Goal: Task Accomplishment & Management: Use online tool/utility

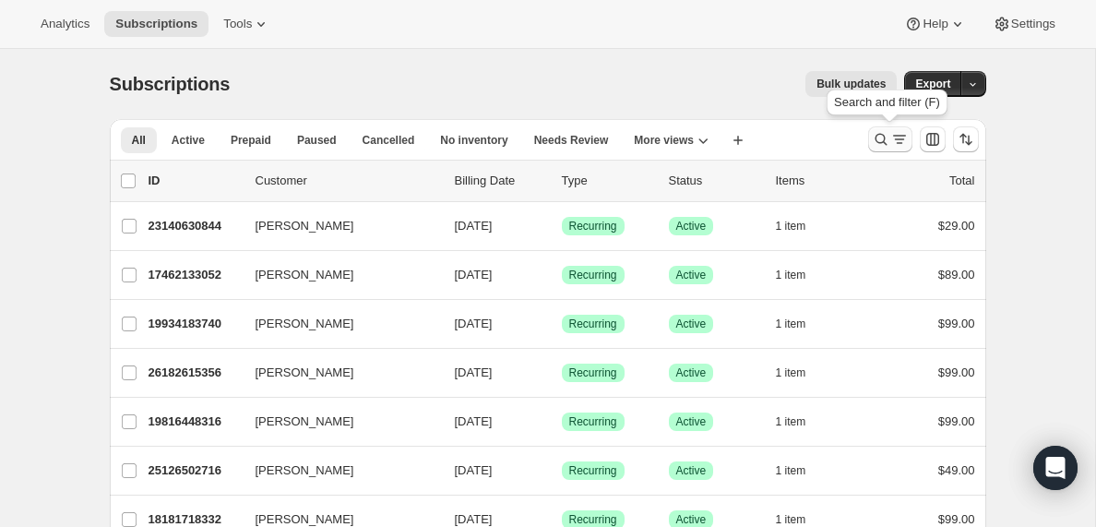
click at [893, 143] on icon "Search and filter results" at bounding box center [899, 139] width 18 height 18
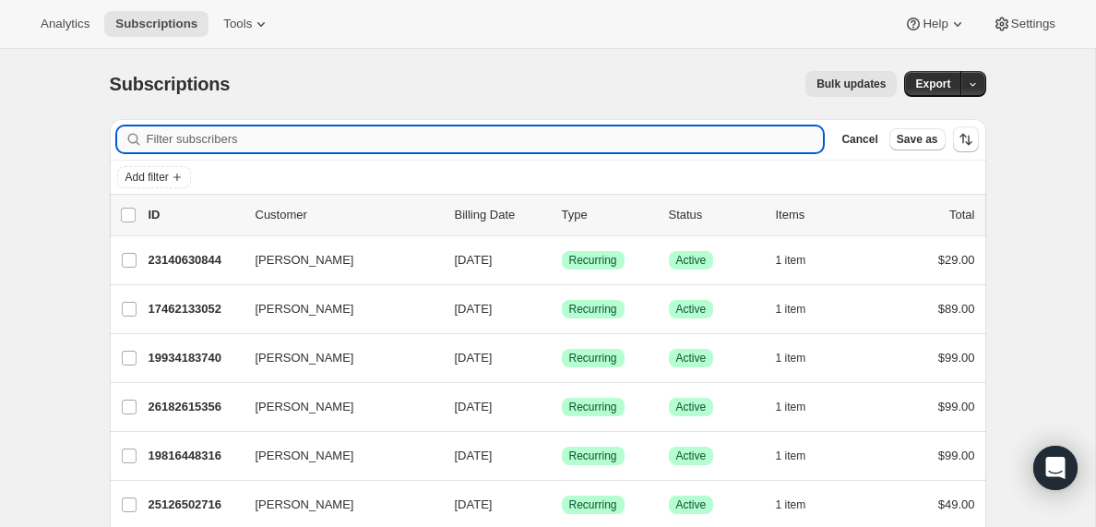
click at [180, 137] on input "Filter subscribers" at bounding box center [485, 139] width 677 height 26
type input "[PERSON_NAME][EMAIL_ADDRESS][DOMAIN_NAME]"
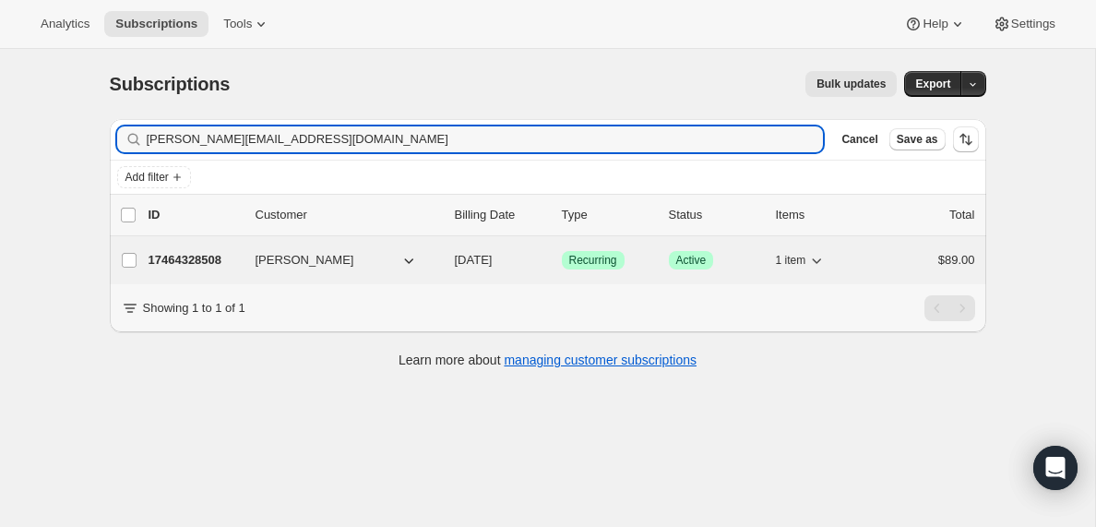
click at [189, 258] on p "17464328508" at bounding box center [195, 260] width 92 height 18
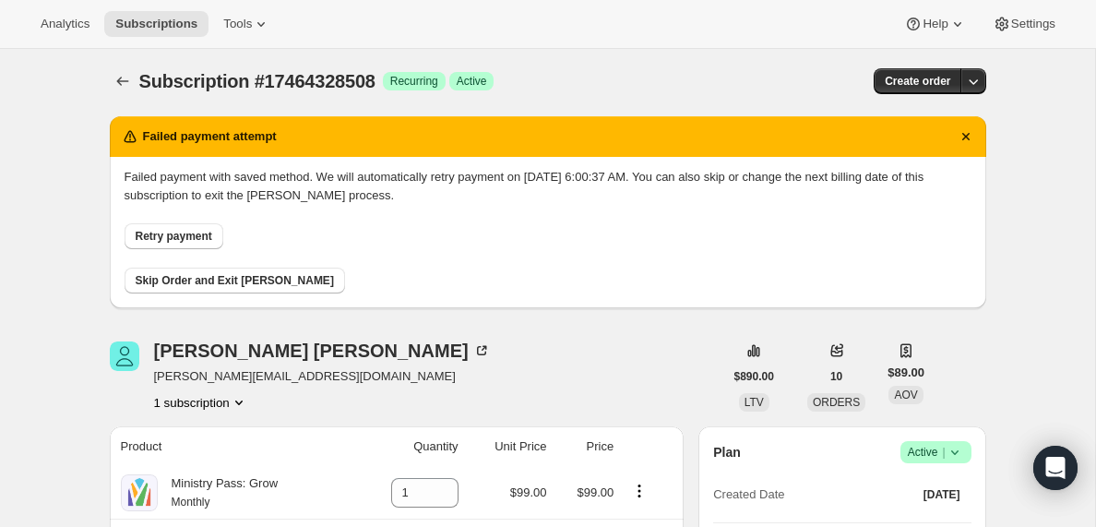
scroll to position [1, 0]
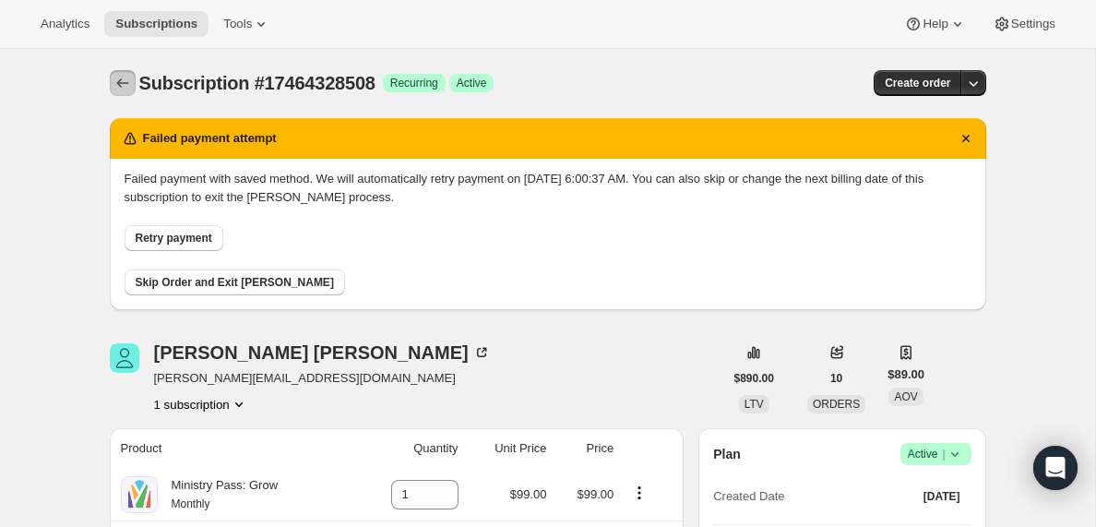
click at [120, 82] on icon "Subscriptions" at bounding box center [122, 83] width 18 height 18
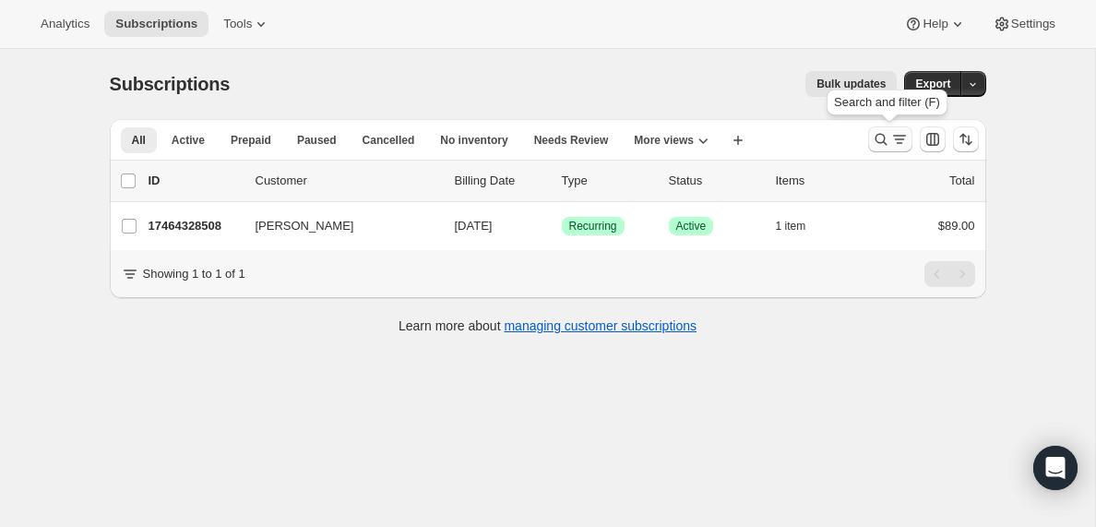
click at [890, 138] on icon "Search and filter results" at bounding box center [899, 139] width 18 height 18
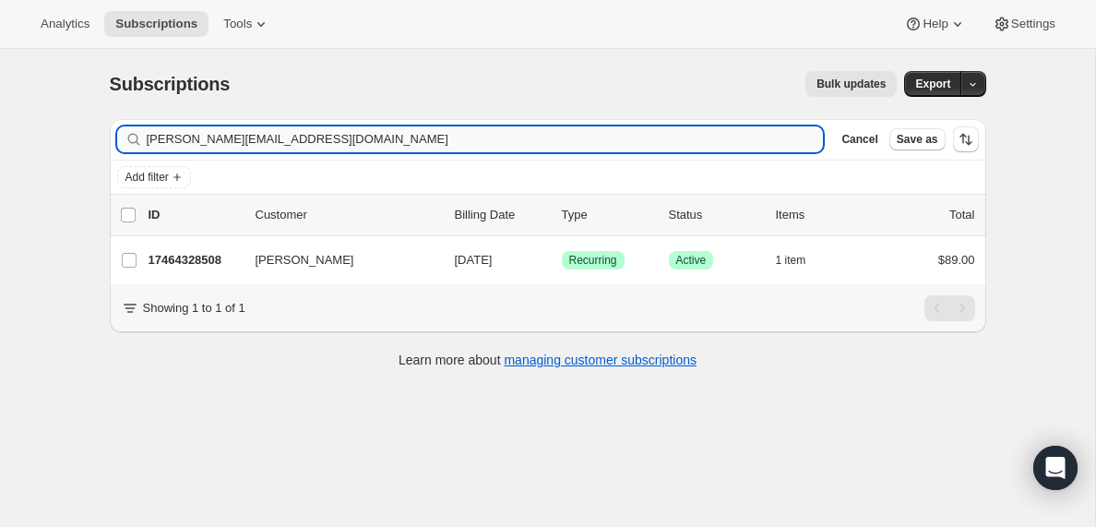
click at [173, 137] on input "[PERSON_NAME][EMAIL_ADDRESS][DOMAIN_NAME]" at bounding box center [485, 139] width 677 height 26
type input "[EMAIL_ADDRESS][DOMAIN_NAME]"
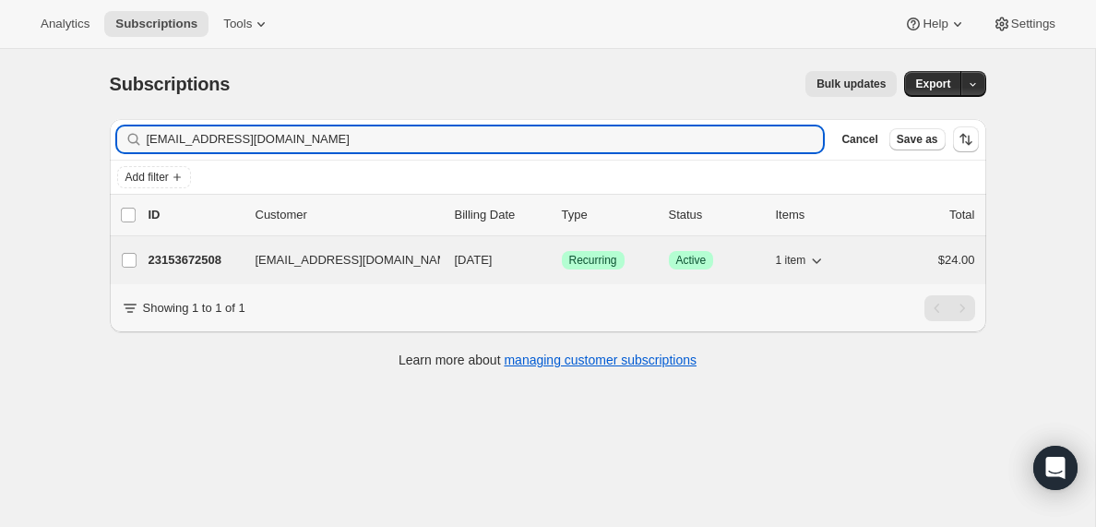
click at [208, 257] on p "23153672508" at bounding box center [195, 260] width 92 height 18
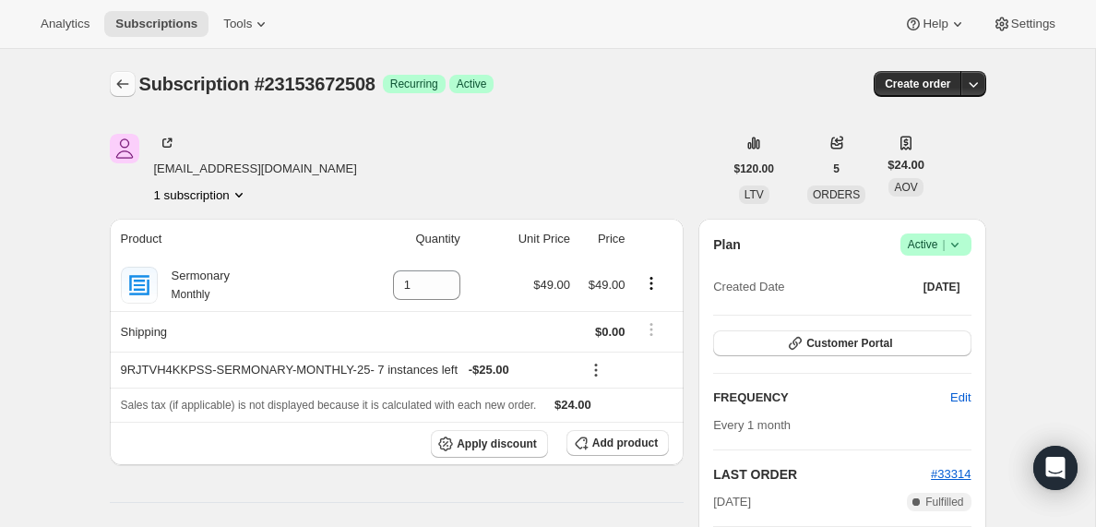
click at [119, 82] on icon "Subscriptions" at bounding box center [122, 84] width 18 height 18
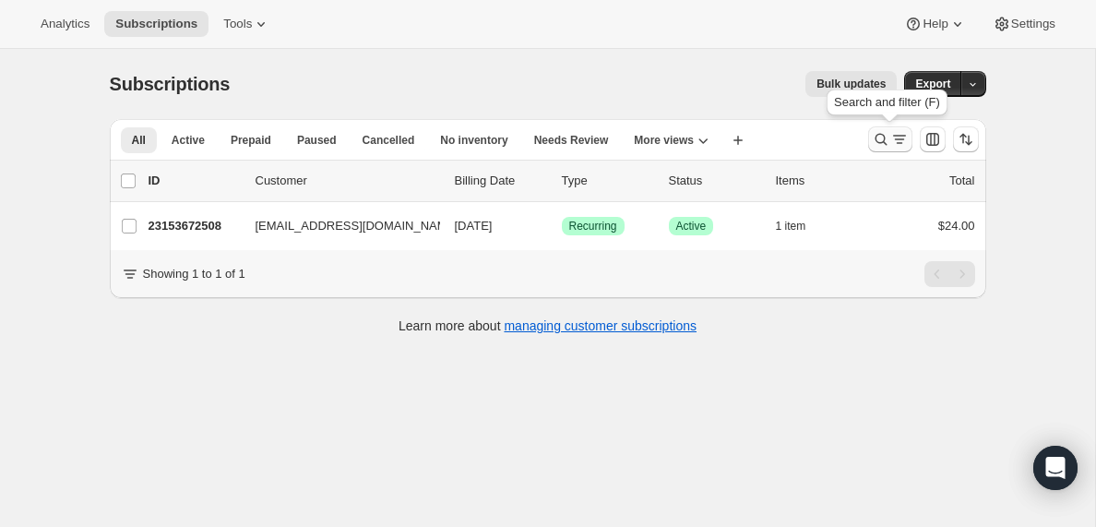
click at [897, 142] on icon "Search and filter results" at bounding box center [899, 139] width 18 height 18
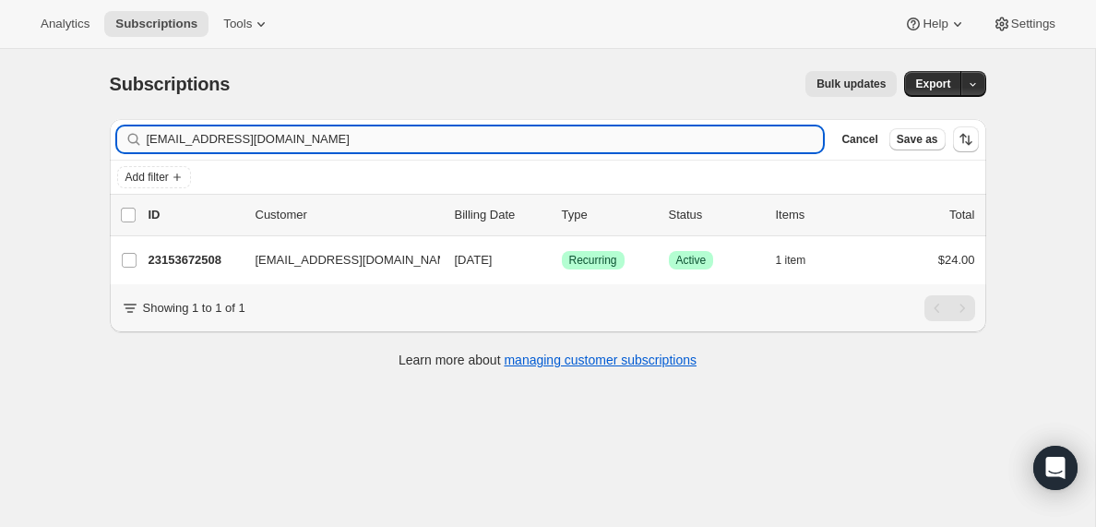
click at [348, 134] on input "[EMAIL_ADDRESS][DOMAIN_NAME]" at bounding box center [485, 139] width 677 height 26
type input "[PERSON_NAME][EMAIL_ADDRESS][DOMAIN_NAME]"
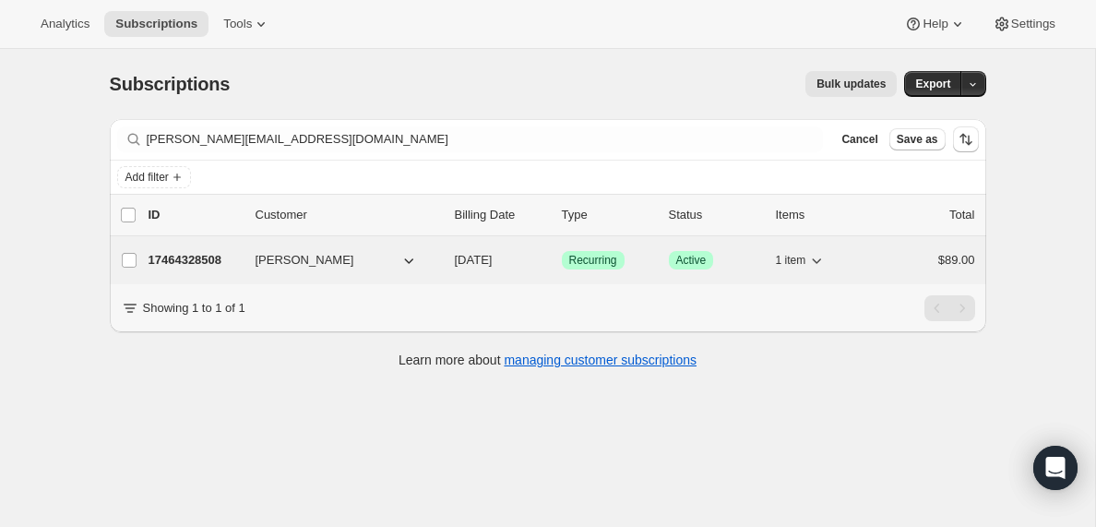
click at [205, 259] on p "17464328508" at bounding box center [195, 260] width 92 height 18
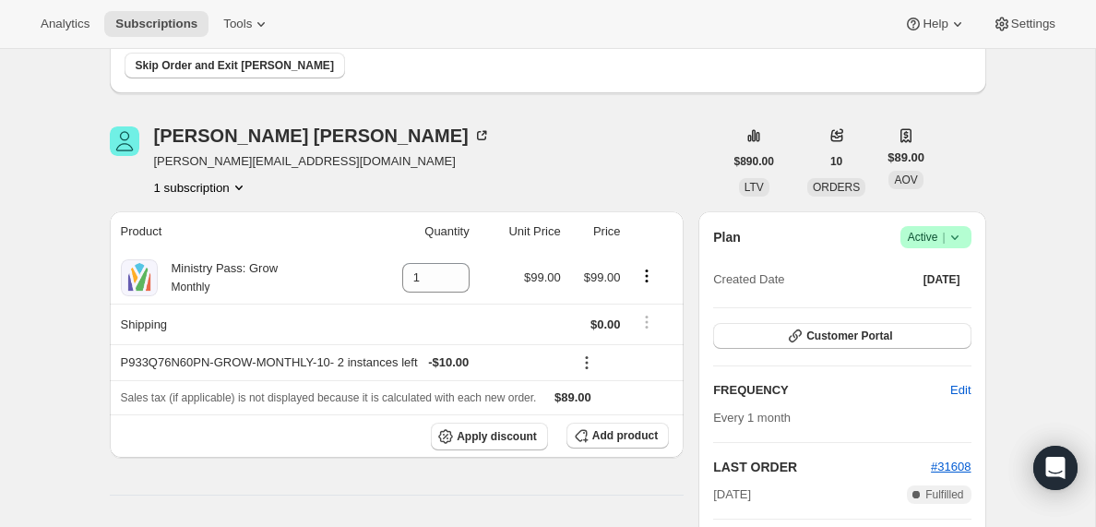
scroll to position [242, 0]
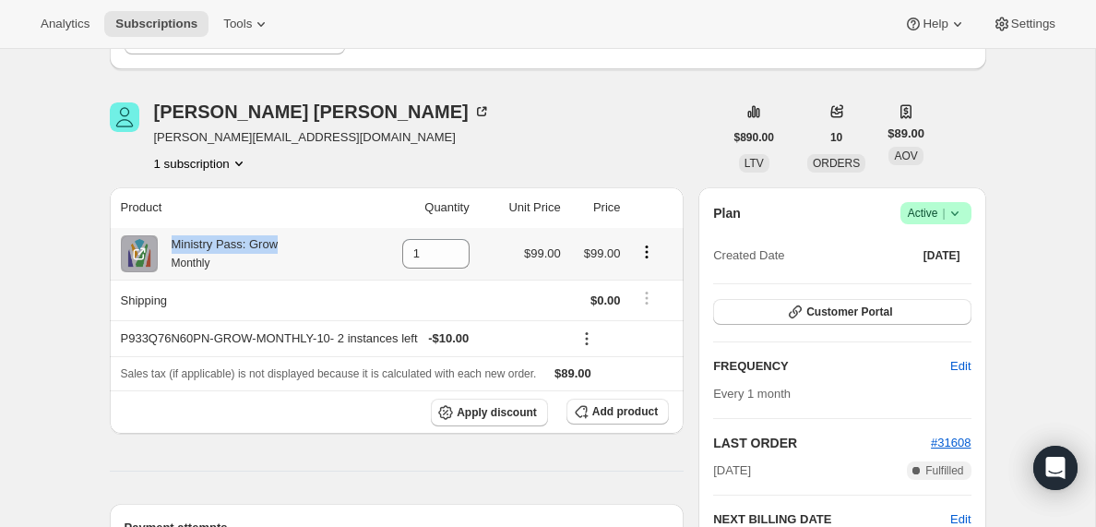
drag, startPoint x: 288, startPoint y: 243, endPoint x: 172, endPoint y: 246, distance: 115.4
click at [172, 246] on div "Ministry Pass: Grow Monthly" at bounding box center [238, 253] width 235 height 37
copy div "Ministry Pass: Grow"
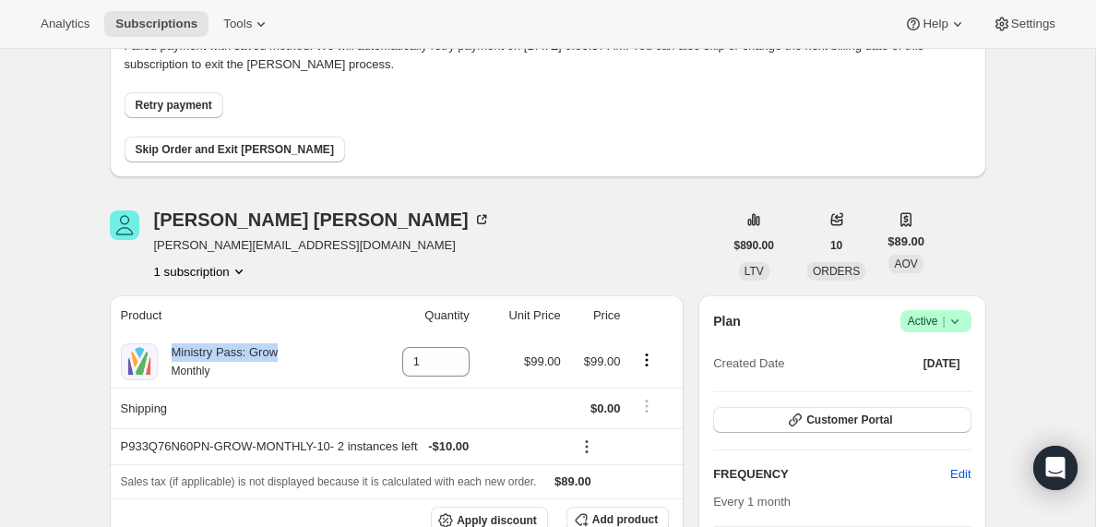
scroll to position [0, 0]
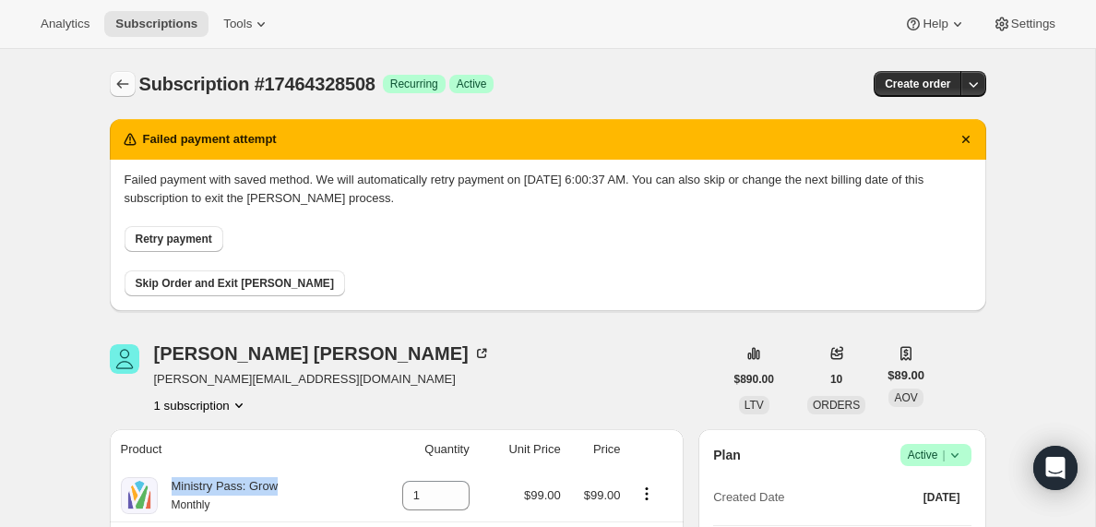
click at [116, 86] on icon "Subscriptions" at bounding box center [122, 84] width 18 height 18
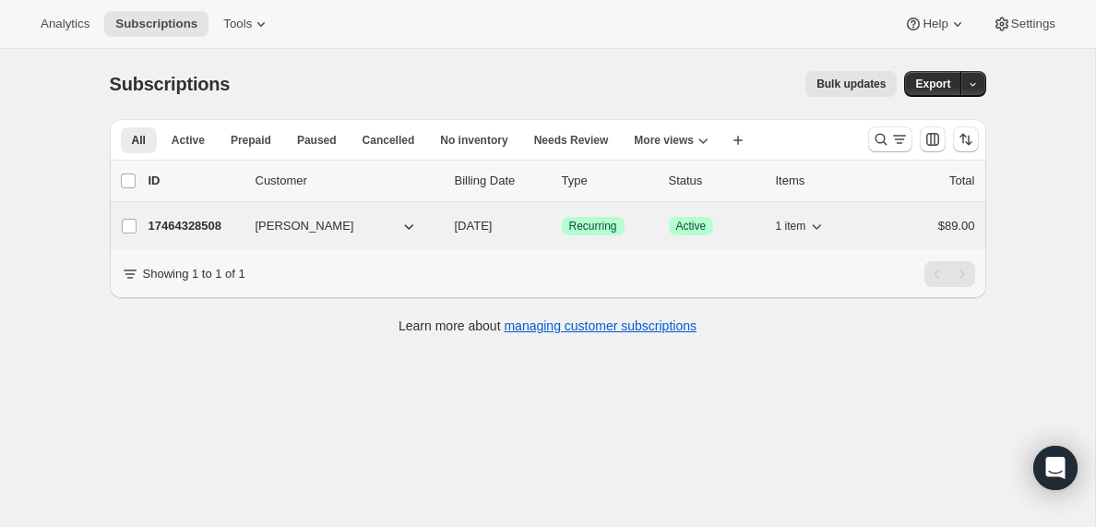
click at [205, 222] on p "17464328508" at bounding box center [195, 226] width 92 height 18
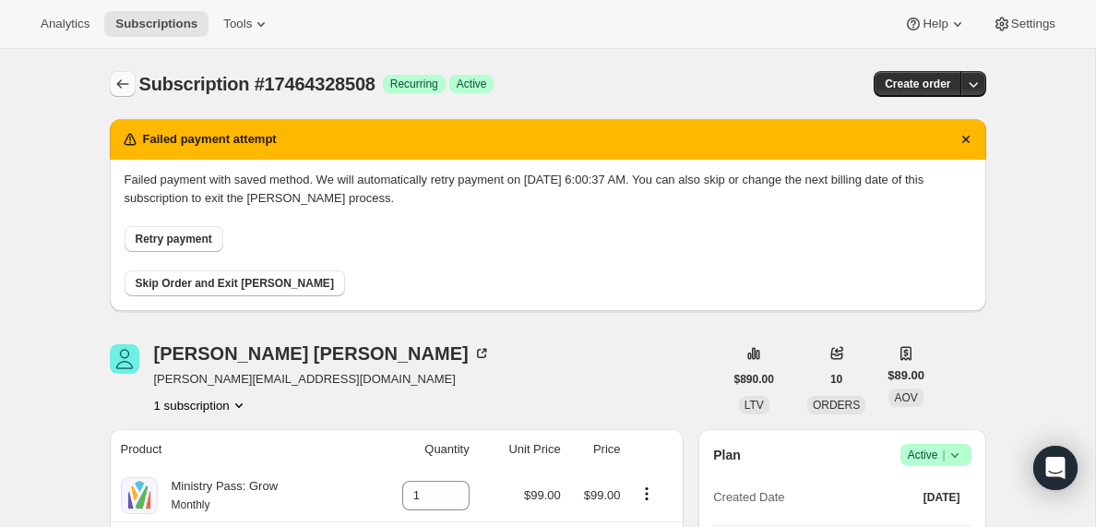
click at [119, 84] on icon "Subscriptions" at bounding box center [122, 84] width 18 height 18
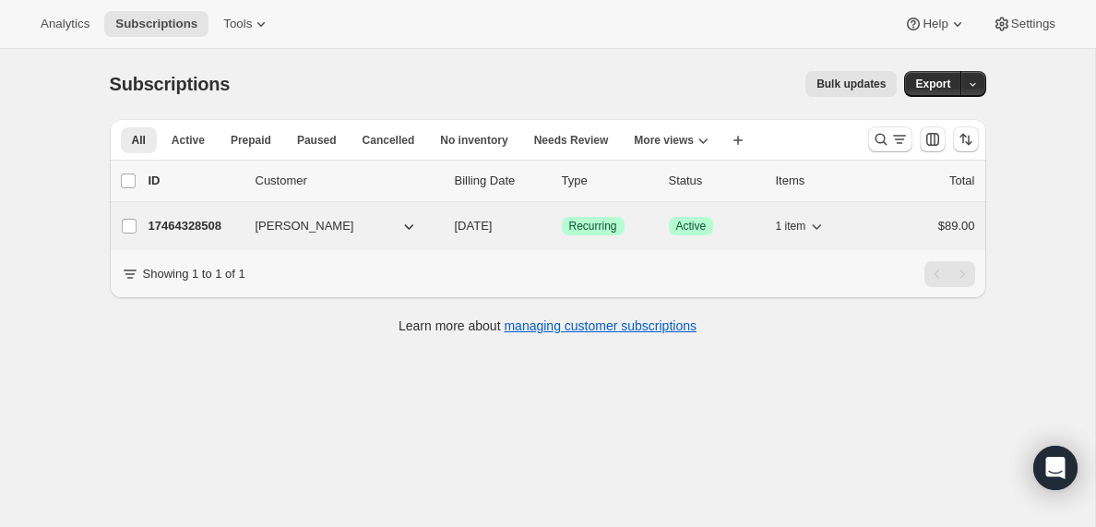
click at [193, 232] on p "17464328508" at bounding box center [195, 226] width 92 height 18
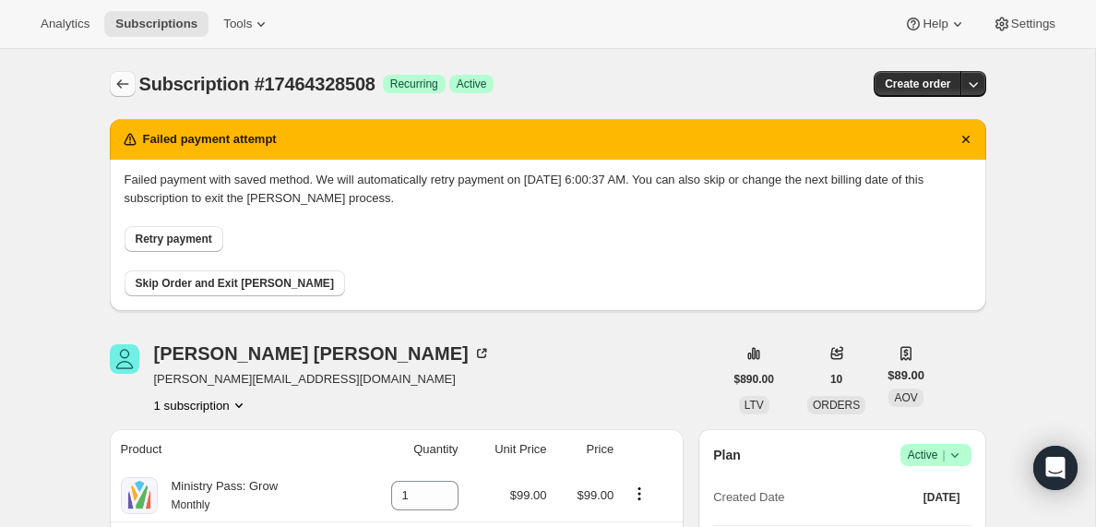
click at [121, 86] on icon "Subscriptions" at bounding box center [122, 84] width 18 height 18
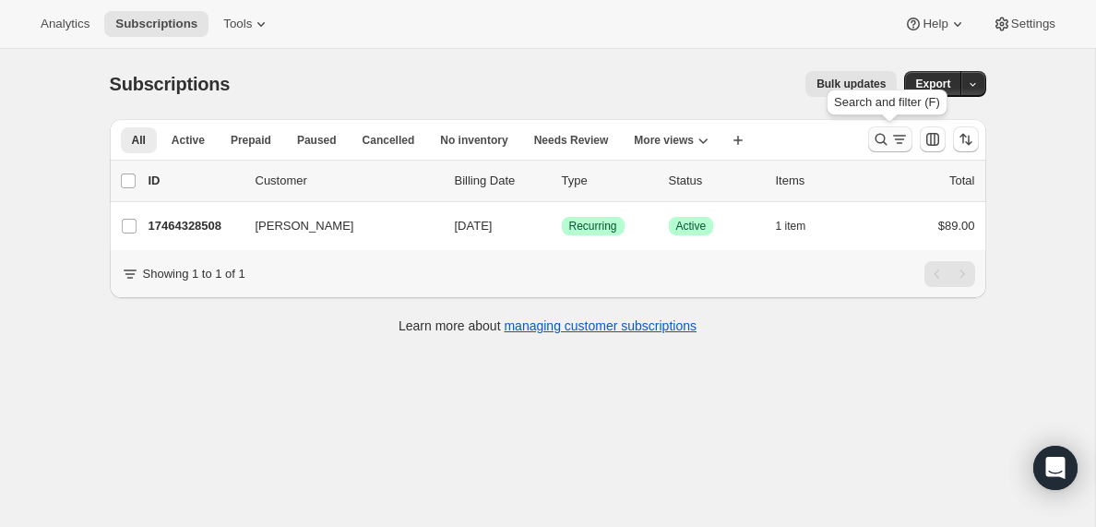
click at [893, 137] on icon "Search and filter results" at bounding box center [899, 139] width 18 height 18
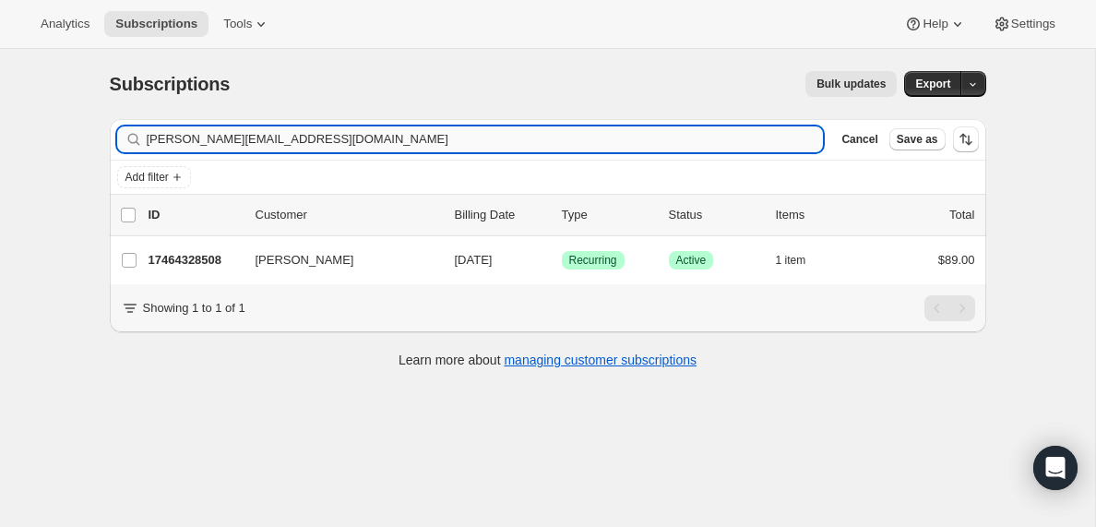
click at [223, 141] on input "[PERSON_NAME][EMAIL_ADDRESS][DOMAIN_NAME]" at bounding box center [485, 139] width 677 height 26
type input "[EMAIL_ADDRESS][DOMAIN_NAME]"
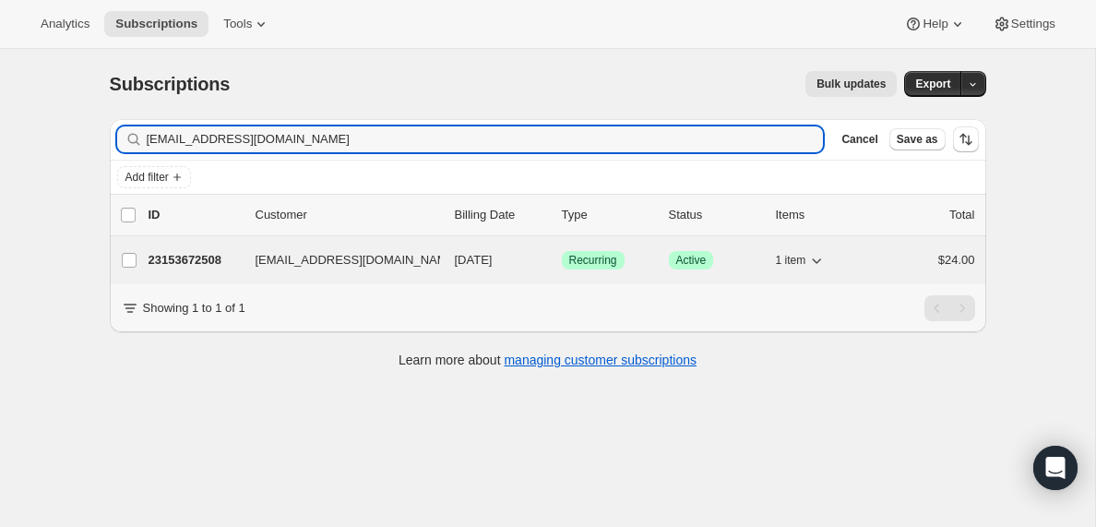
click at [197, 262] on p "23153672508" at bounding box center [195, 260] width 92 height 18
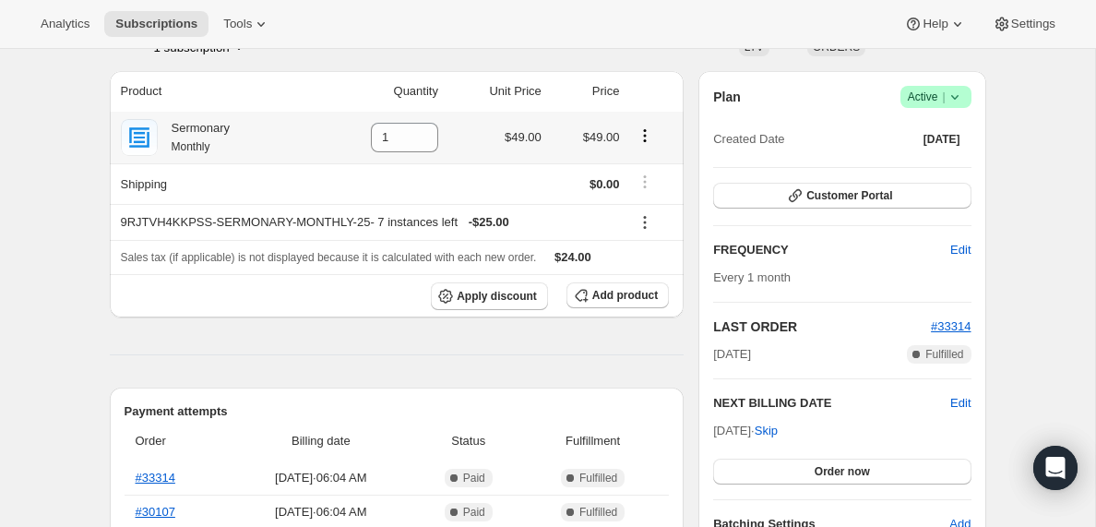
scroll to position [90, 0]
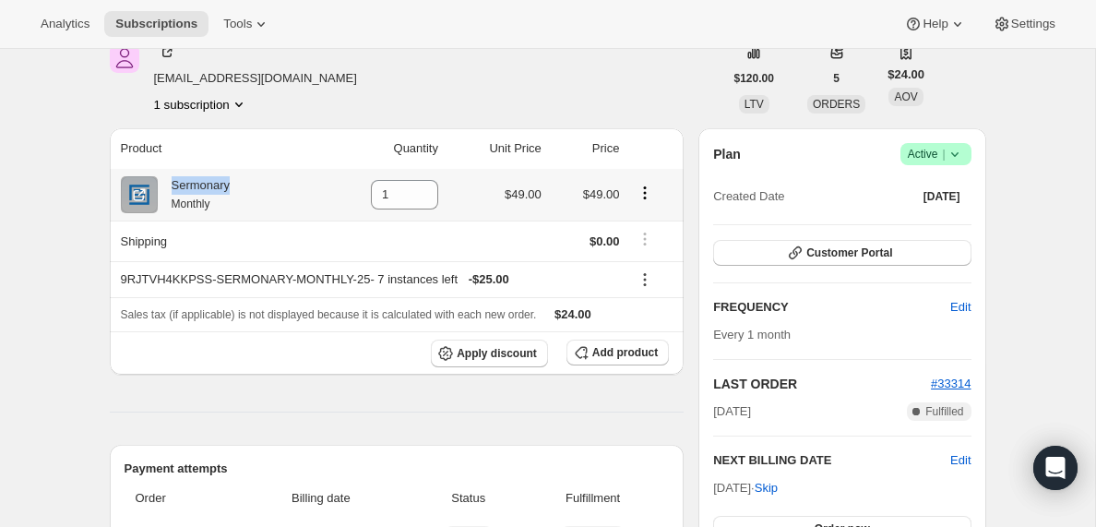
drag, startPoint x: 244, startPoint y: 184, endPoint x: 163, endPoint y: 184, distance: 80.3
click at [163, 184] on div "Sermonary Monthly" at bounding box center [215, 194] width 189 height 37
copy div "Sermonary"
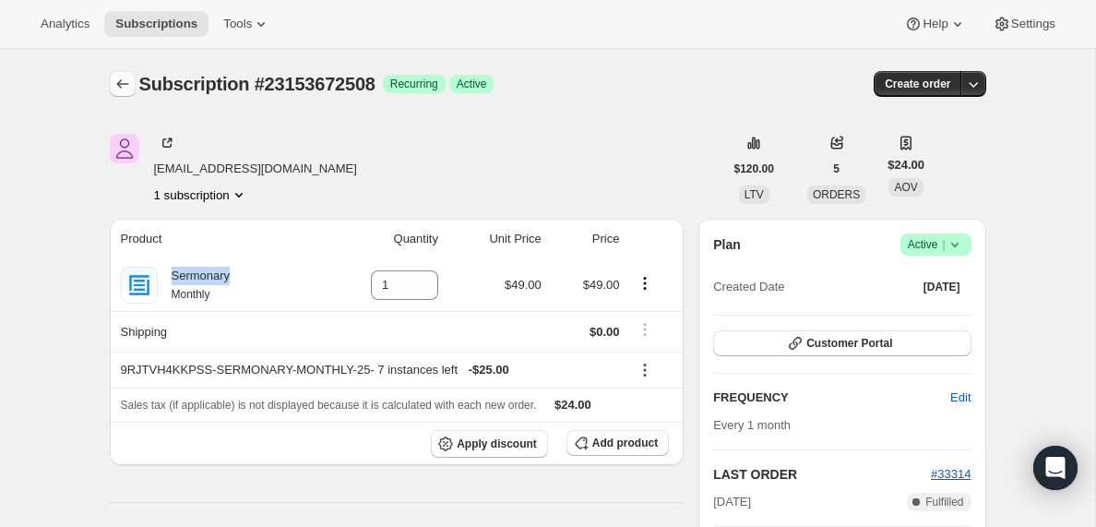
click at [119, 78] on icon "Subscriptions" at bounding box center [122, 84] width 18 height 18
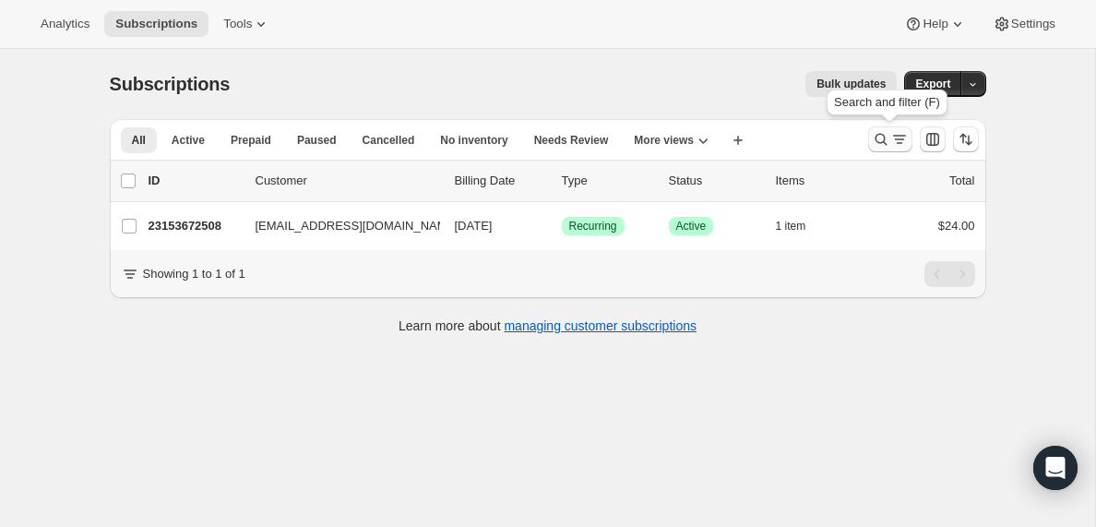
click at [892, 136] on icon "Search and filter results" at bounding box center [899, 139] width 18 height 18
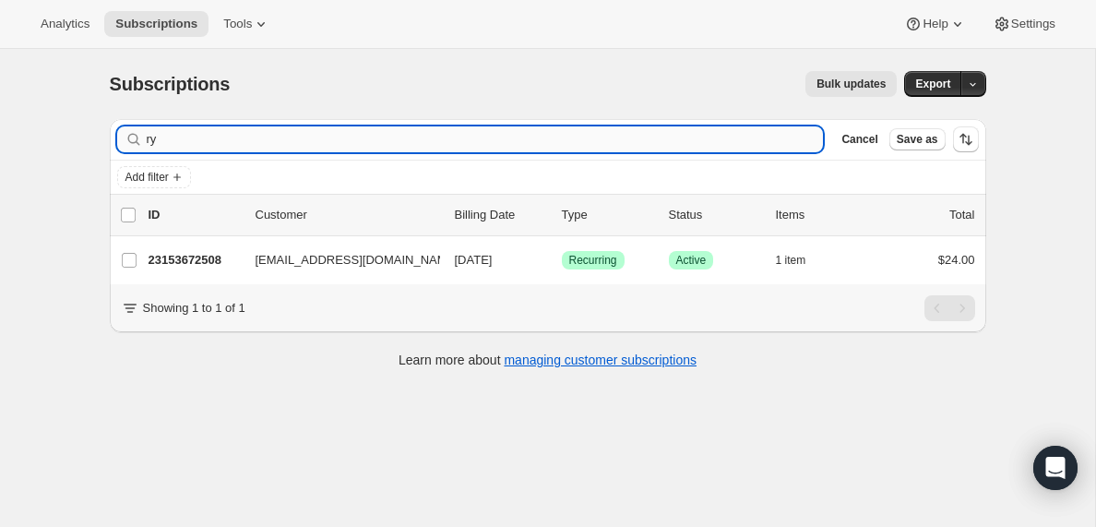
type input "r"
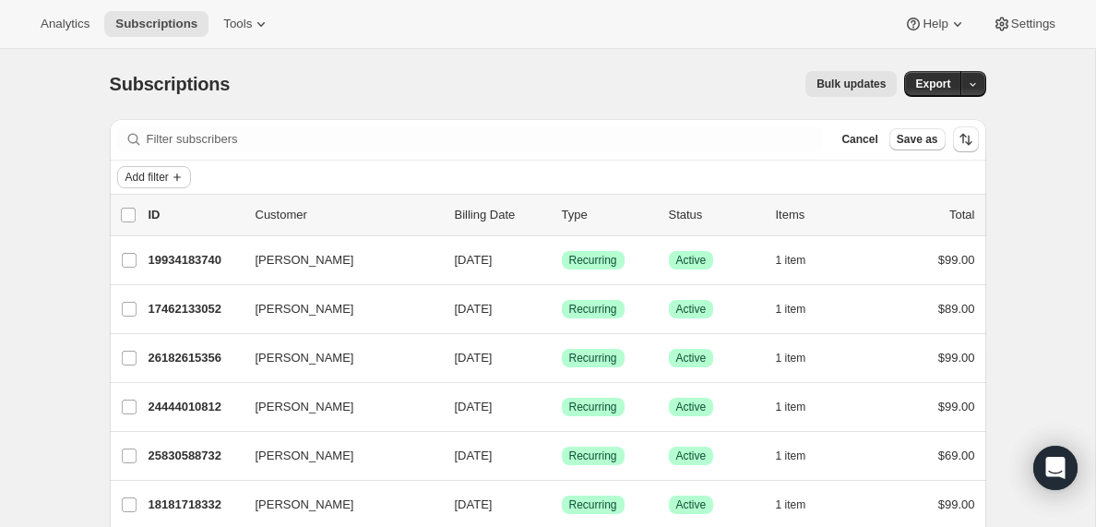
click at [169, 177] on span "Add filter" at bounding box center [146, 177] width 43 height 15
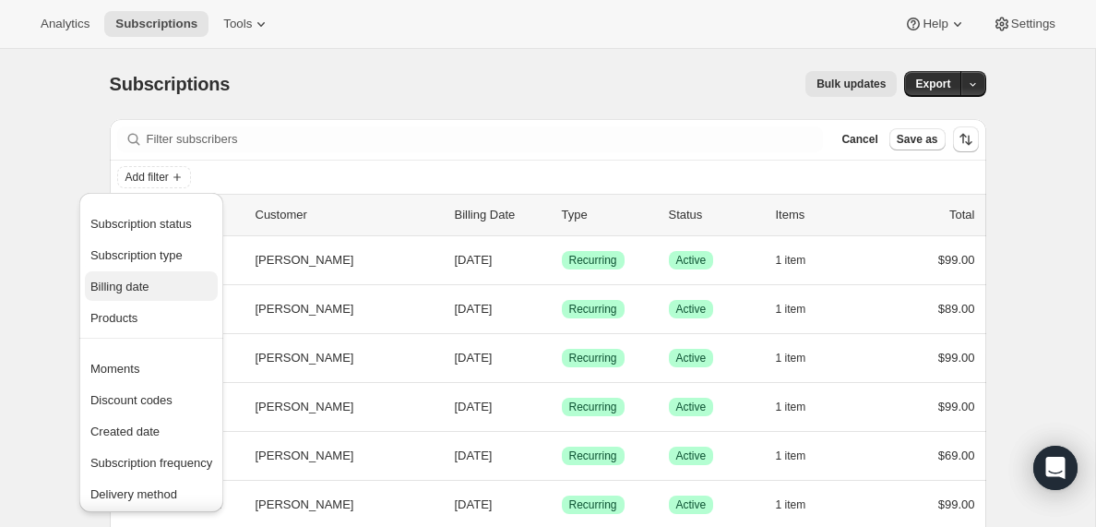
click at [143, 287] on span "Billing date" at bounding box center [119, 286] width 59 height 14
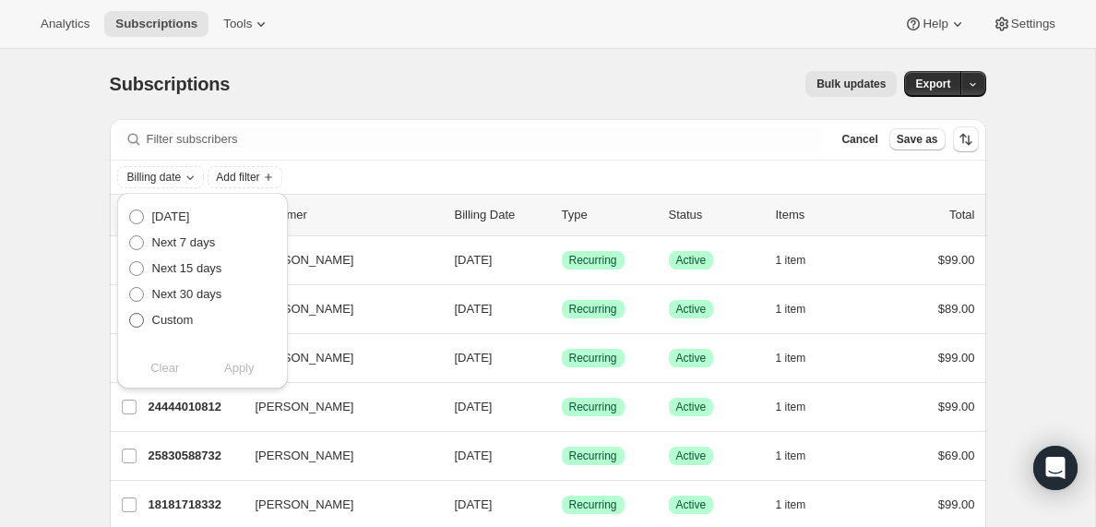
click at [137, 321] on span at bounding box center [136, 320] width 15 height 15
click at [130, 314] on input "Custom" at bounding box center [129, 313] width 1 height 1
radio input "true"
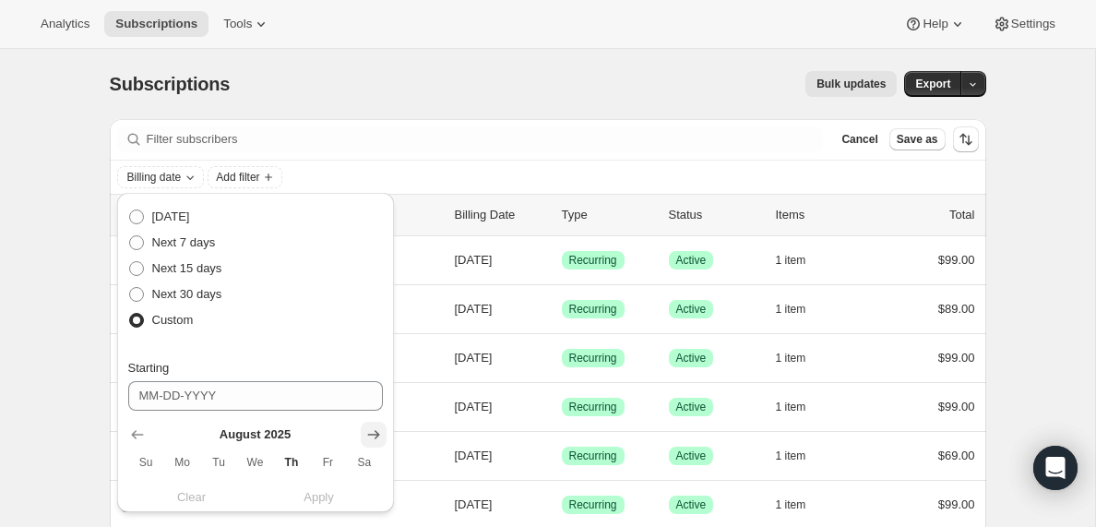
click at [369, 434] on icon "Show next month, September 2025" at bounding box center [373, 434] width 12 height 9
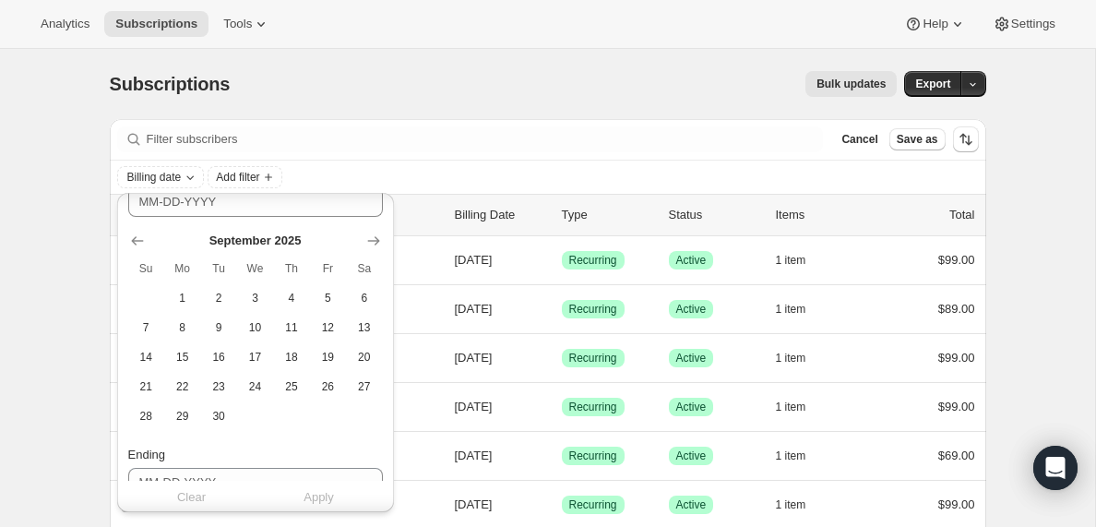
scroll to position [195, 0]
click at [372, 326] on span "13" at bounding box center [363, 326] width 21 height 15
type input "[DATE]"
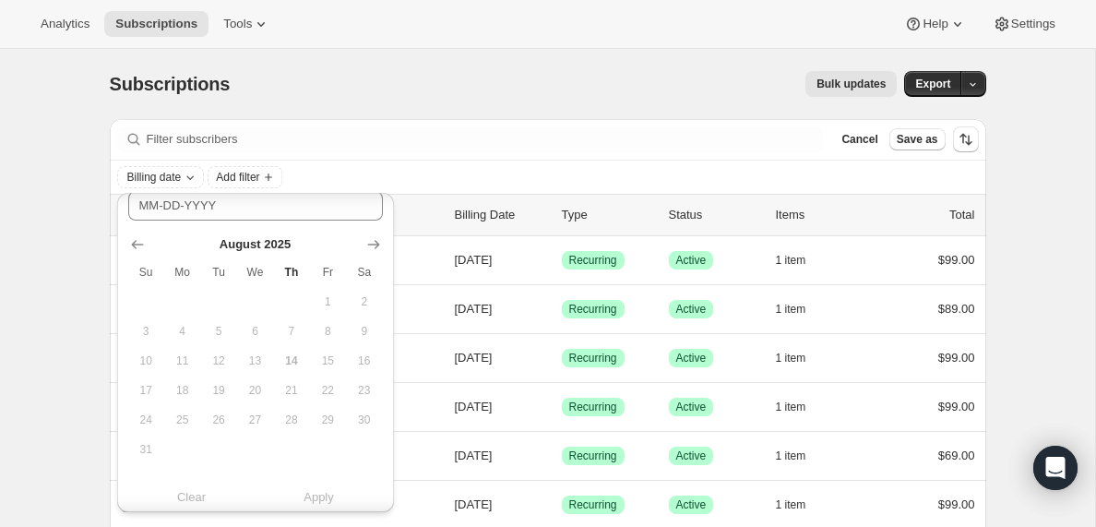
scroll to position [473, 0]
click at [370, 242] on icon "Show next month, September 2025" at bounding box center [373, 241] width 18 height 18
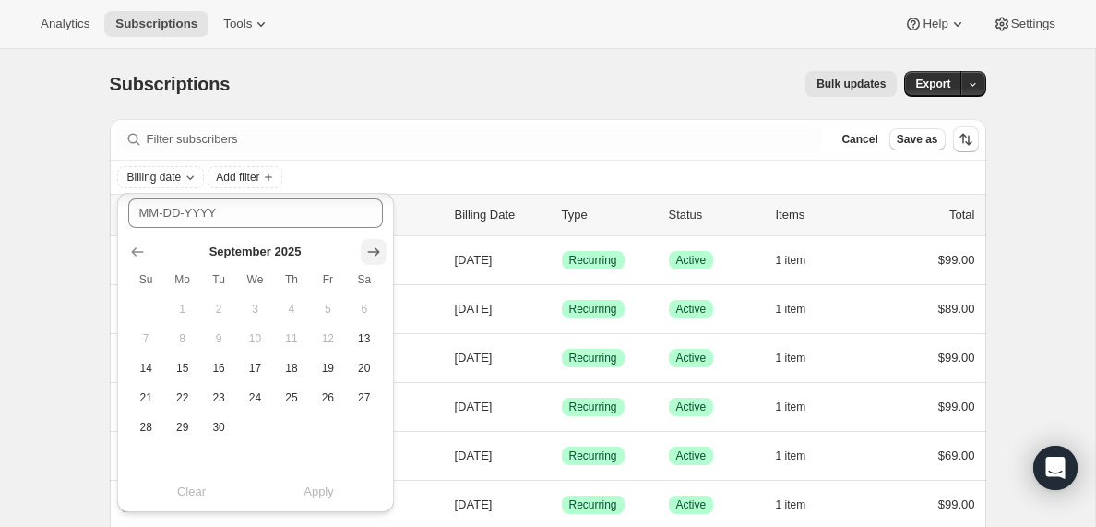
scroll to position [463, 0]
click at [147, 359] on button "14" at bounding box center [146, 368] width 36 height 30
type input "[DATE]"
click at [324, 494] on span "Apply" at bounding box center [318, 491] width 30 height 18
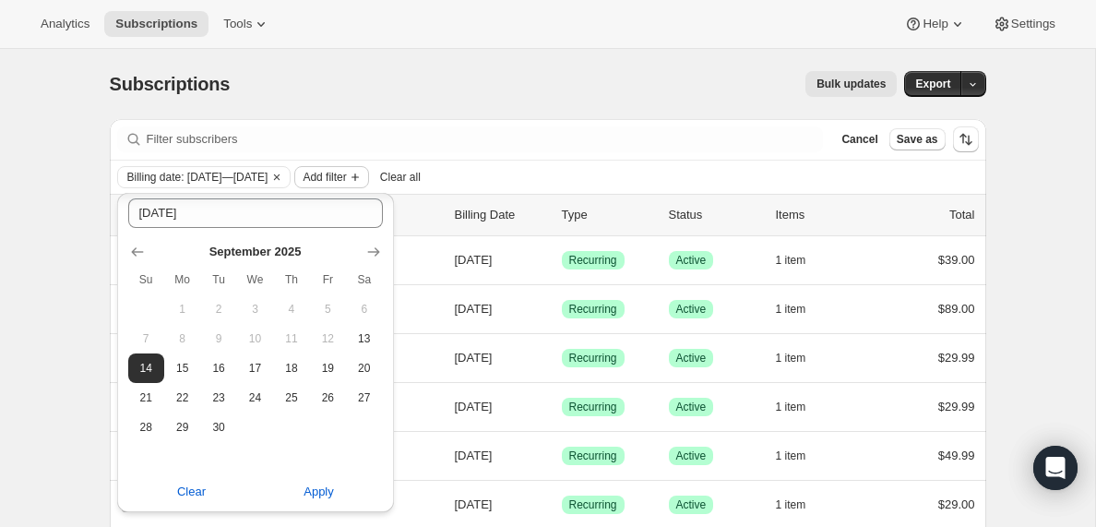
click at [346, 180] on span "Add filter" at bounding box center [324, 177] width 43 height 15
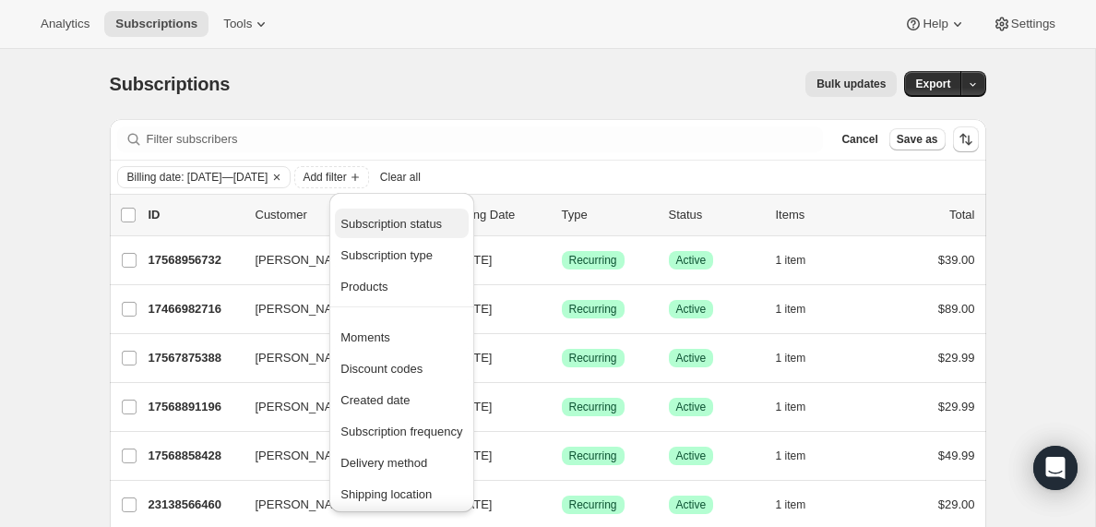
click at [394, 225] on span "Subscription status" at bounding box center [390, 224] width 101 height 14
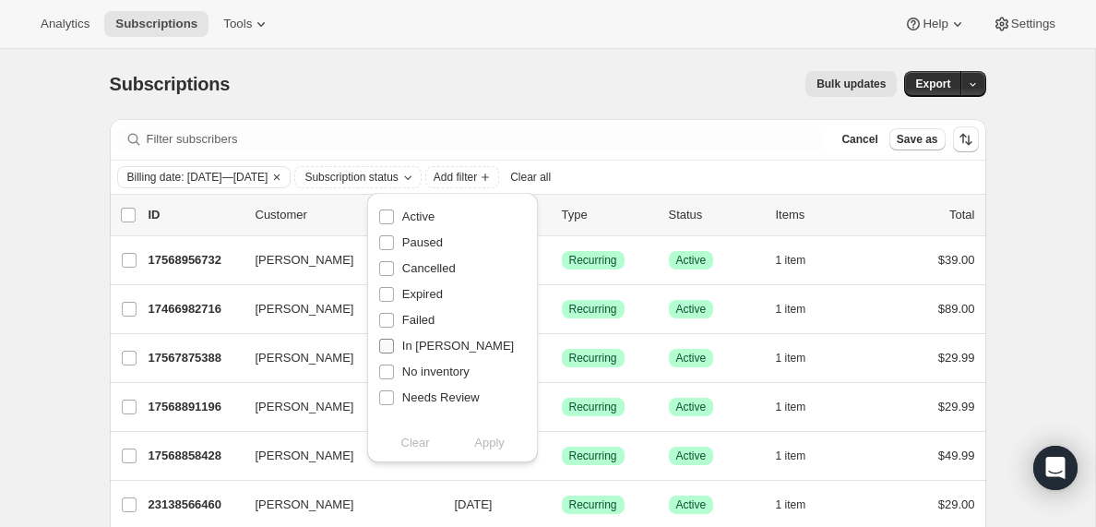
click at [388, 350] on input "In [PERSON_NAME]" at bounding box center [386, 346] width 15 height 15
checkbox input "true"
click at [493, 446] on span "Apply" at bounding box center [489, 443] width 30 height 18
click at [554, 181] on span "Add filter" at bounding box center [532, 177] width 43 height 15
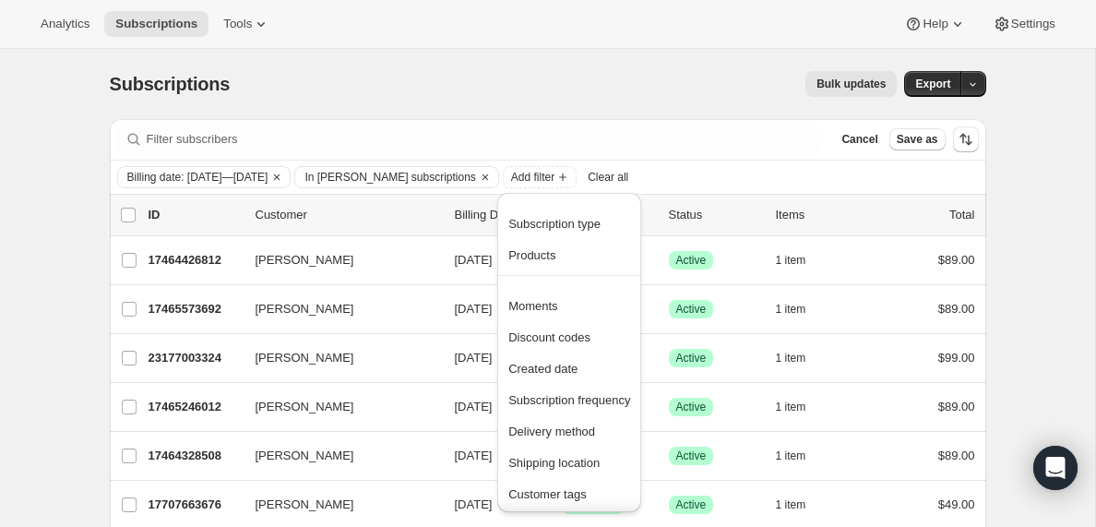
click at [395, 69] on div "Subscriptions. This page is ready Subscriptions Bulk updates More actions Bulk …" at bounding box center [548, 84] width 876 height 70
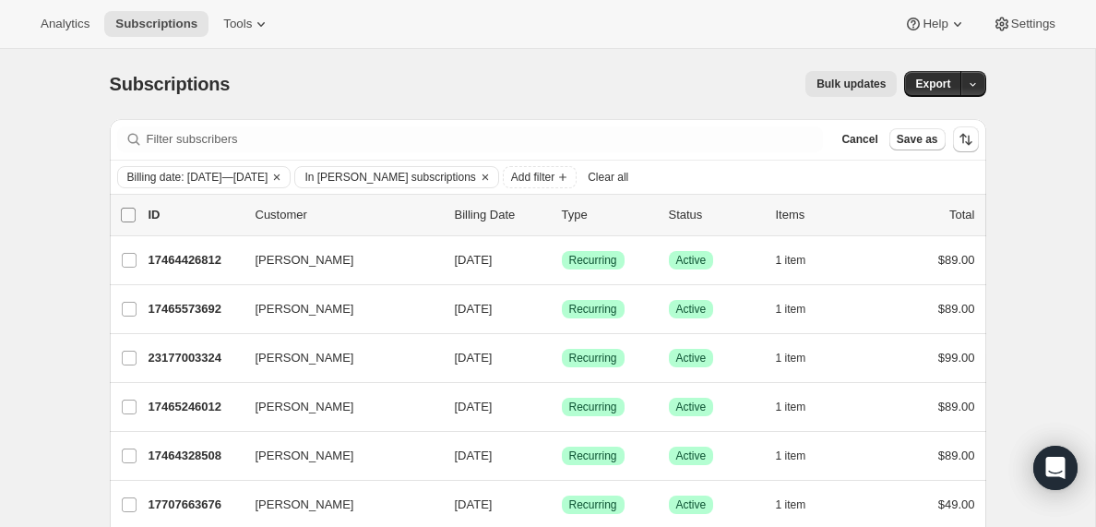
click at [128, 216] on input "0 selected" at bounding box center [128, 215] width 15 height 15
checkbox input "true"
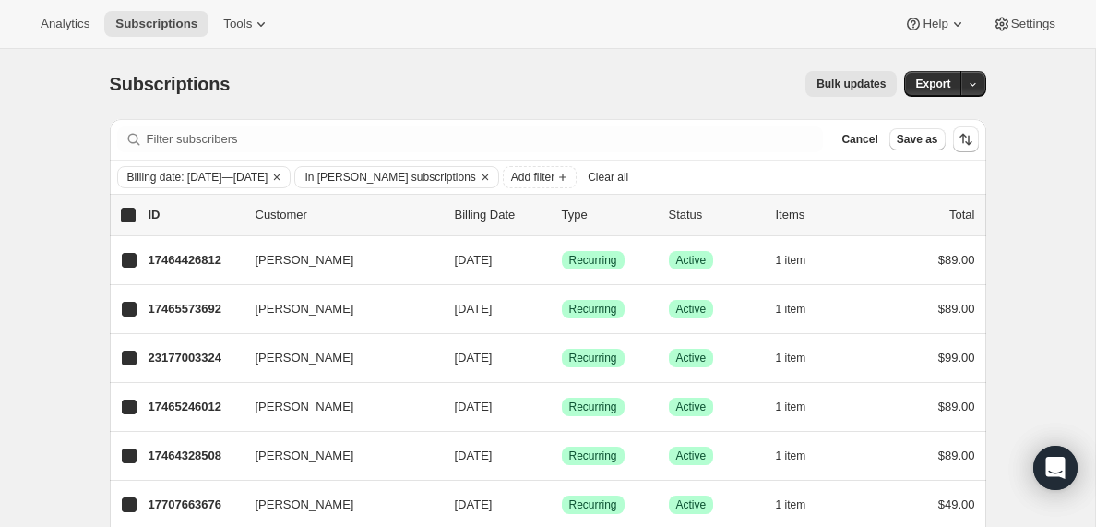
checkbox input "true"
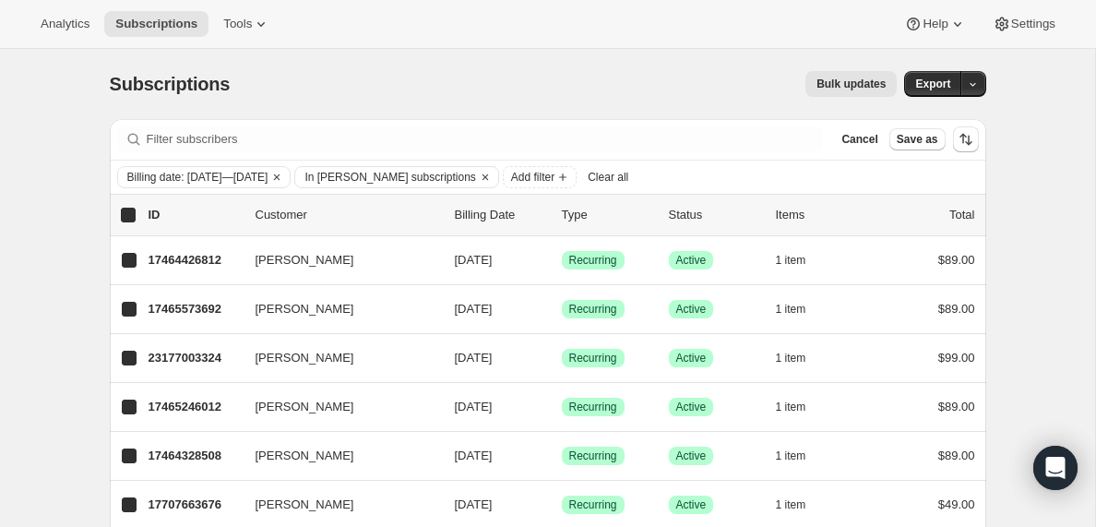
checkbox input "true"
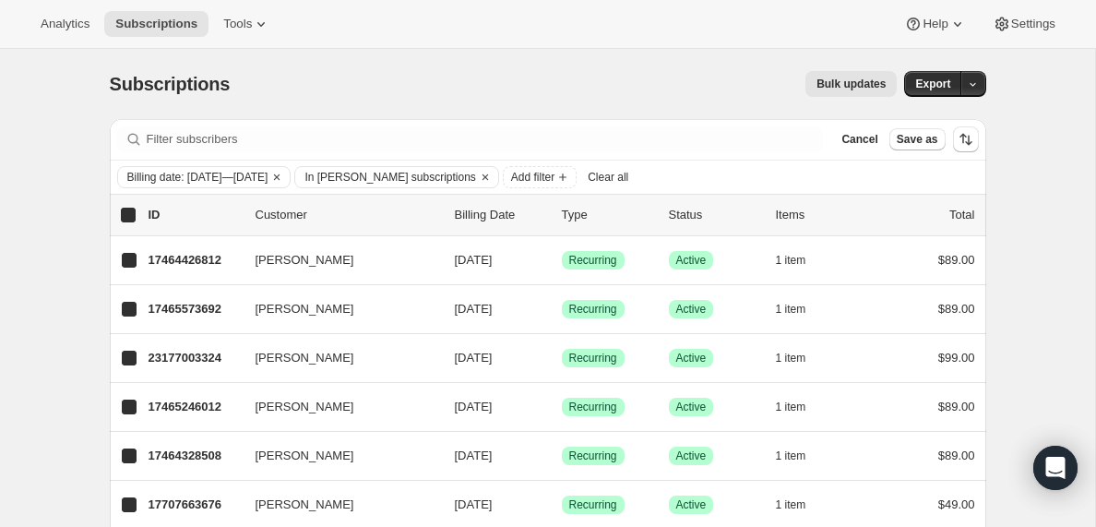
checkbox input "true"
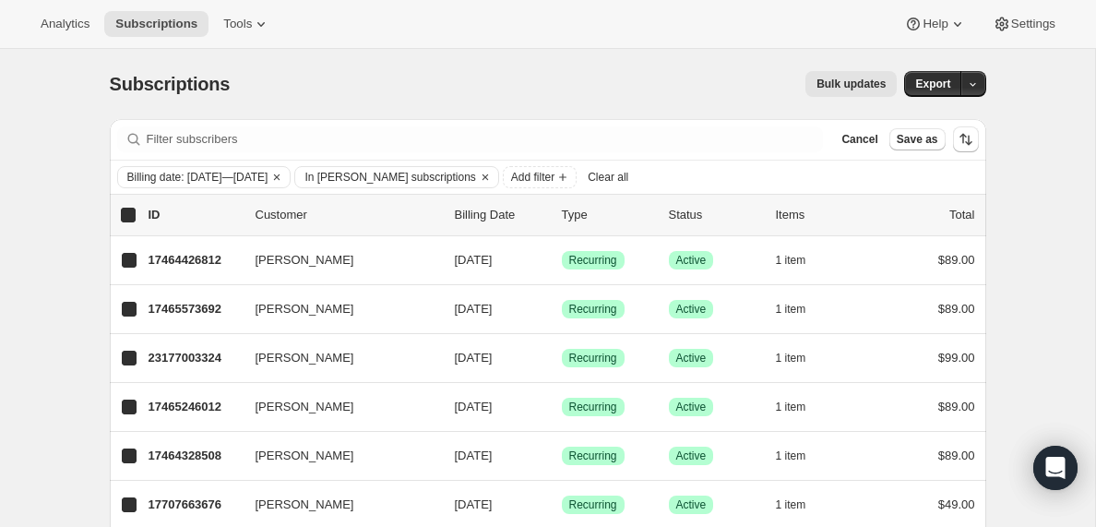
checkbox input "true"
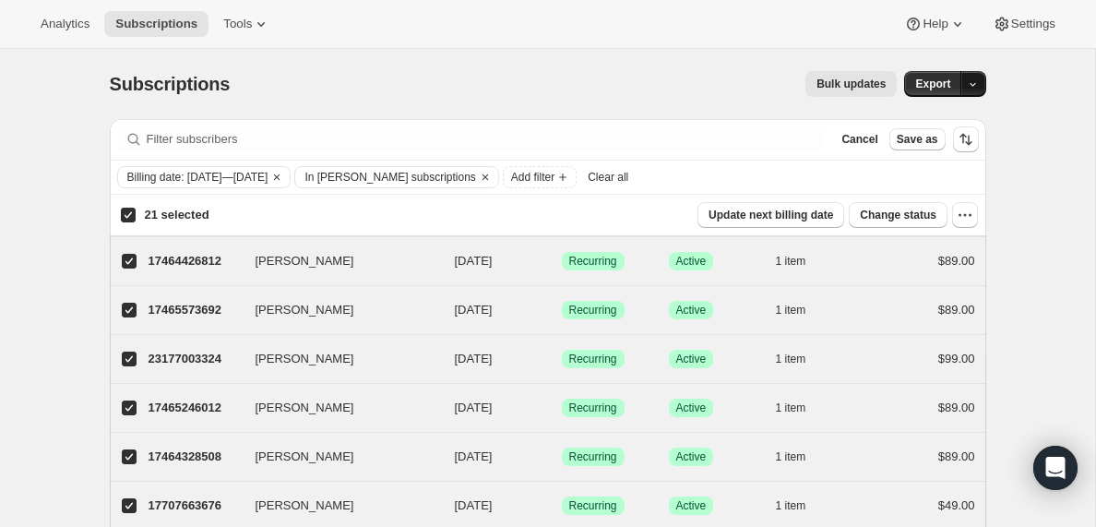
click at [974, 85] on icon "button" at bounding box center [973, 84] width 12 height 12
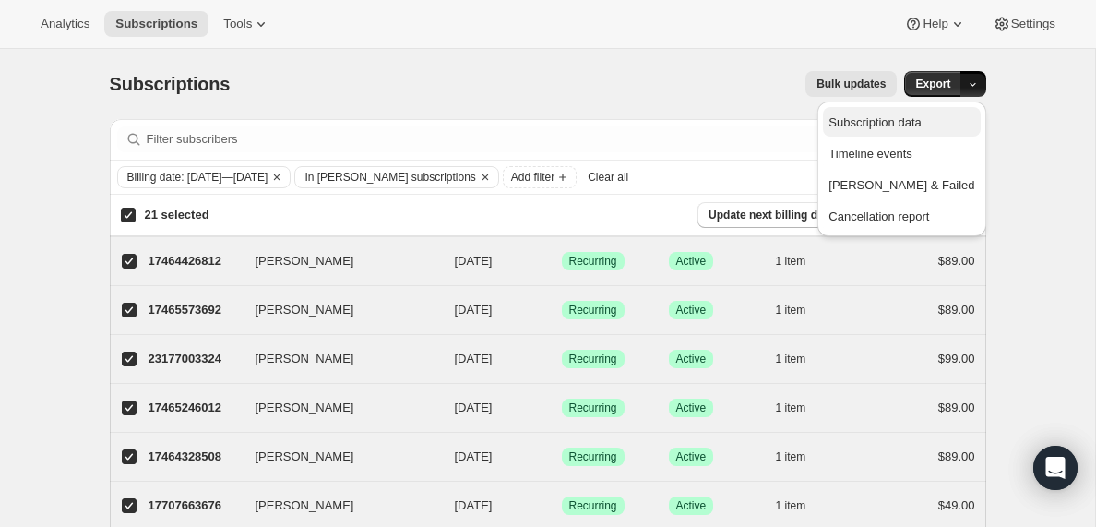
click at [898, 120] on span "Subscription data" at bounding box center [874, 122] width 92 height 14
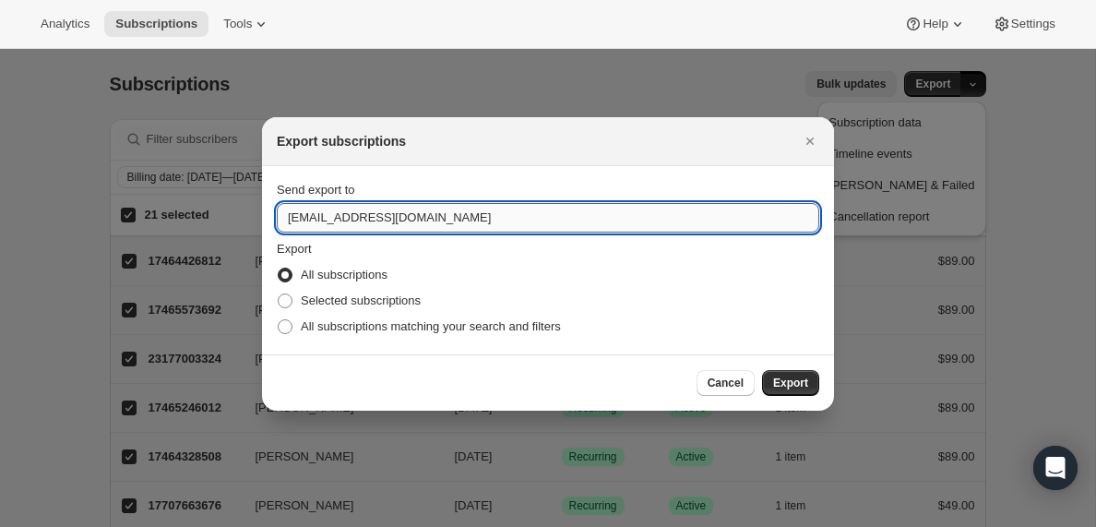
click at [332, 220] on input "[EMAIL_ADDRESS][DOMAIN_NAME]" at bounding box center [548, 218] width 542 height 30
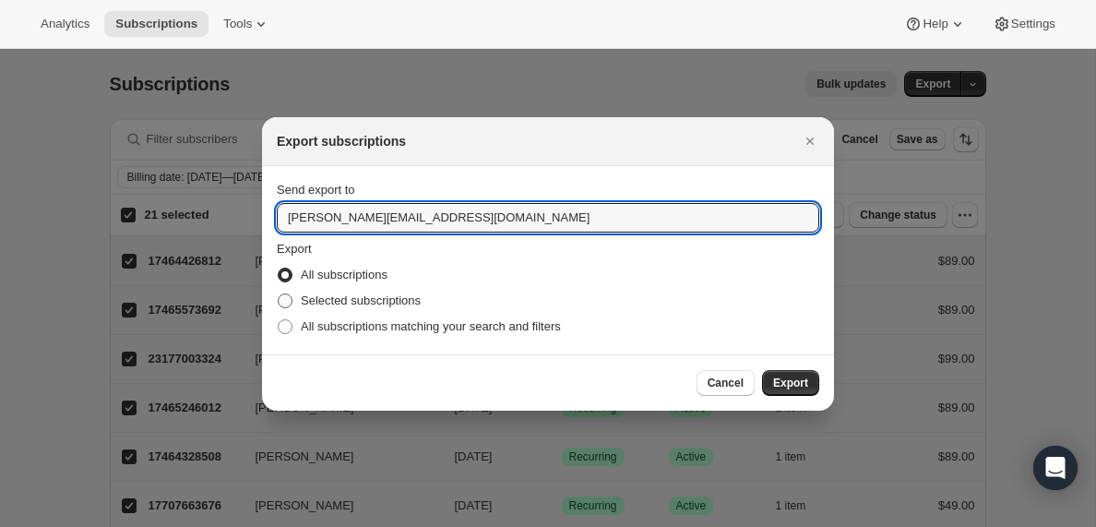
type input "[PERSON_NAME][EMAIL_ADDRESS][DOMAIN_NAME]"
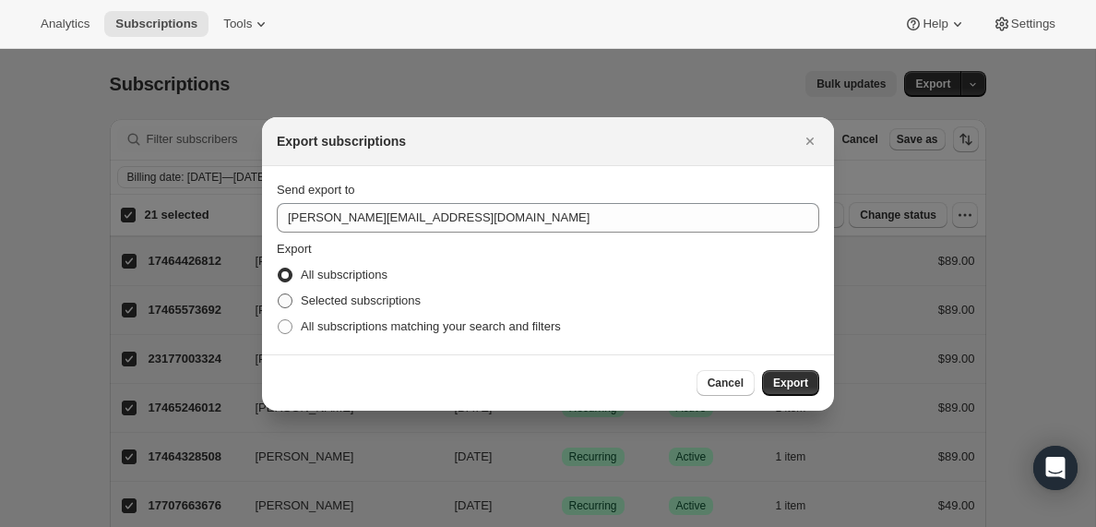
click at [288, 302] on span ":r10e:" at bounding box center [285, 300] width 15 height 15
click at [279, 294] on input "Selected subscriptions" at bounding box center [278, 293] width 1 height 1
radio input "true"
click at [780, 381] on span "Export" at bounding box center [790, 382] width 35 height 15
